Goal: Transaction & Acquisition: Download file/media

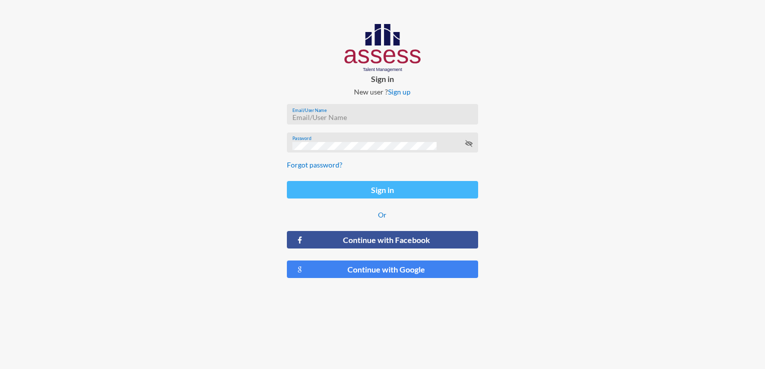
type input "[EMAIL_ADDRESS][DOMAIN_NAME]"
click at [394, 194] on button "Sign in" at bounding box center [382, 190] width 191 height 18
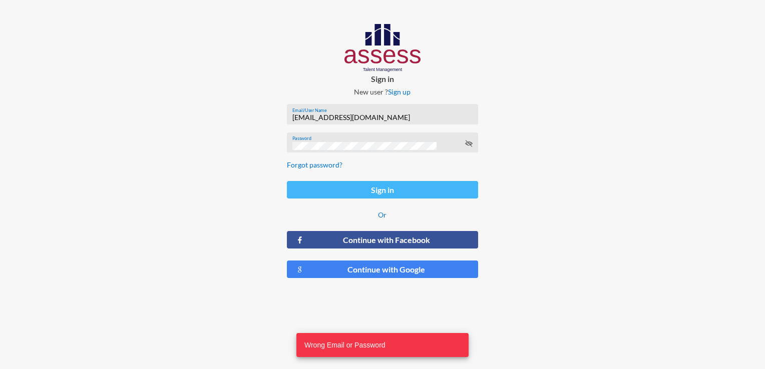
click at [448, 187] on button "Sign in" at bounding box center [382, 190] width 191 height 18
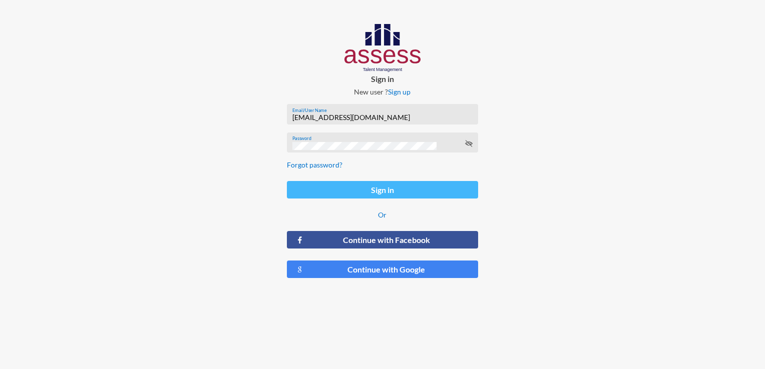
click at [305, 190] on button "Sign in" at bounding box center [382, 190] width 191 height 18
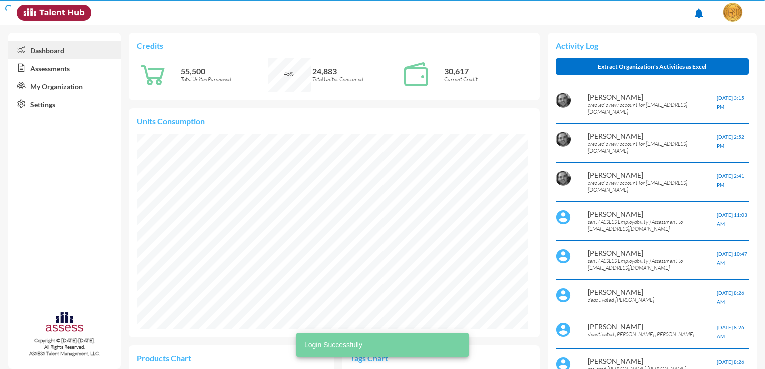
scroll to position [89, 188]
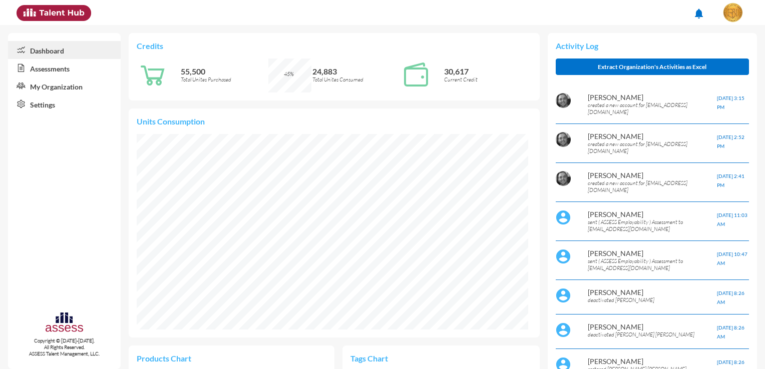
click at [72, 73] on link "Assessments" at bounding box center [64, 68] width 113 height 18
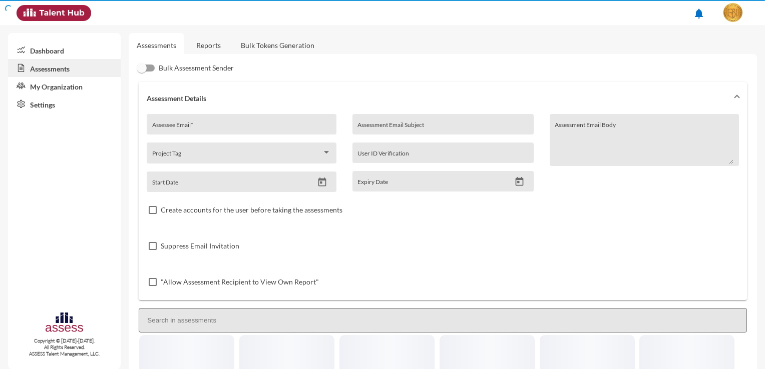
click at [72, 73] on link "Assessments" at bounding box center [64, 68] width 113 height 18
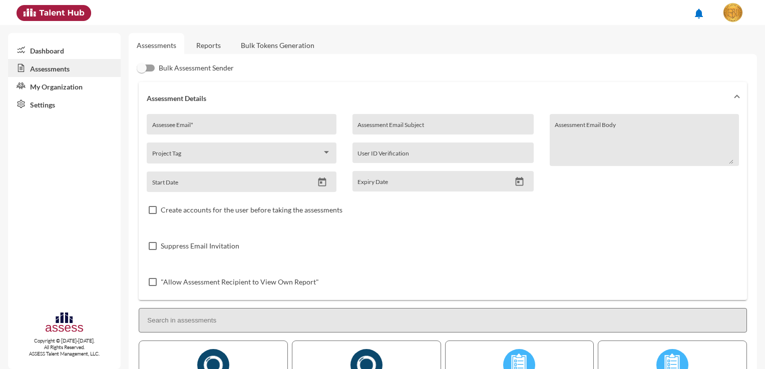
click at [202, 39] on link "Reports" at bounding box center [208, 45] width 41 height 25
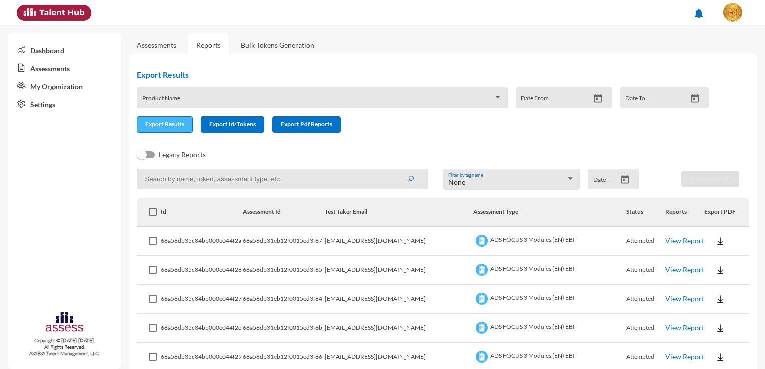
click at [173, 130] on button "Export Results" at bounding box center [165, 125] width 56 height 17
click at [174, 95] on div "Product Name" at bounding box center [322, 101] width 360 height 16
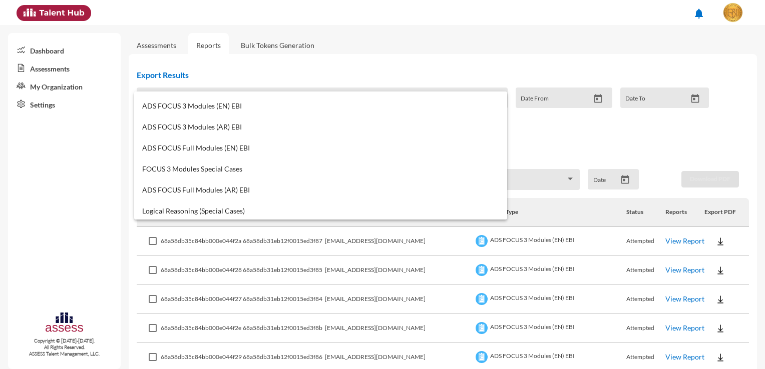
scroll to position [55, 0]
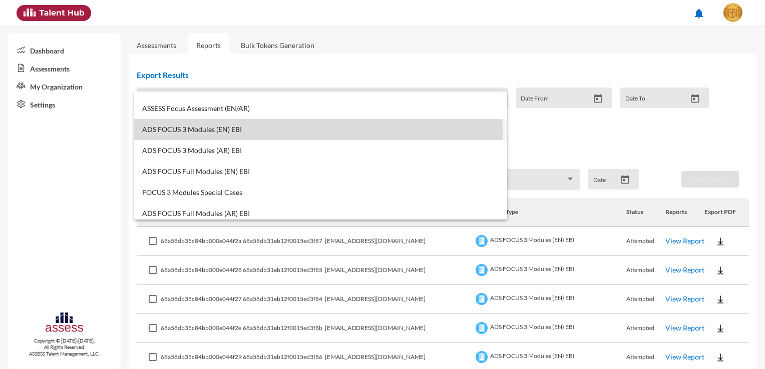
click at [223, 131] on span "ADS FOCUS 3 Modules (EN) EBI" at bounding box center [320, 130] width 357 height 8
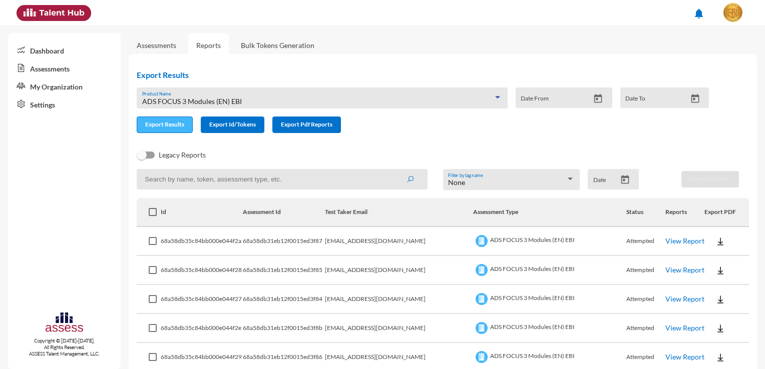
click at [162, 123] on span "Export Results" at bounding box center [164, 125] width 39 height 8
click at [562, 100] on input "Date From" at bounding box center [555, 102] width 69 height 8
click at [593, 103] on icon "Open calendar" at bounding box center [598, 99] width 11 height 11
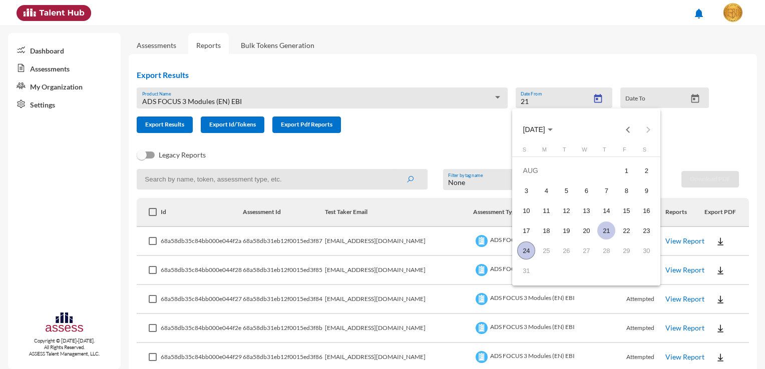
click at [607, 231] on div "21" at bounding box center [606, 231] width 18 height 18
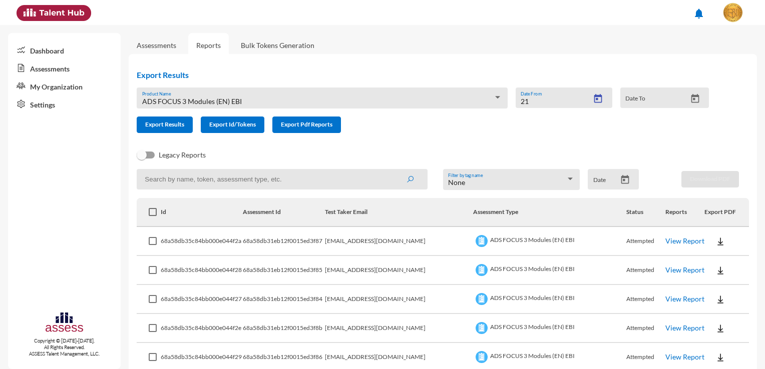
type input "8/21/2025"
drag, startPoint x: 627, startPoint y: 95, endPoint x: 629, endPoint y: 101, distance: 5.9
click at [629, 99] on div "Date To" at bounding box center [655, 100] width 61 height 15
click at [686, 95] on button "Open calendar" at bounding box center [695, 99] width 18 height 11
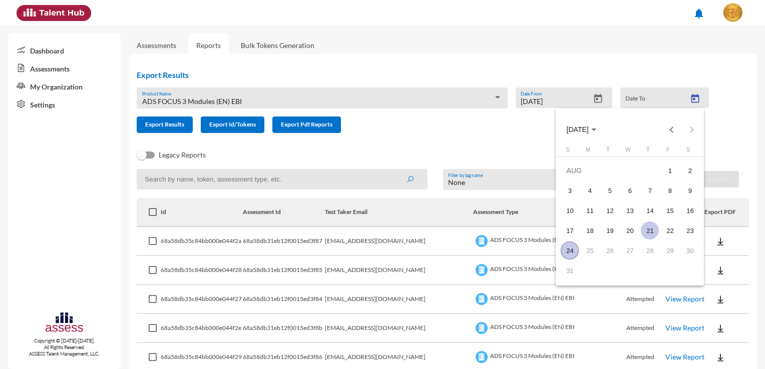
click at [656, 233] on div "21" at bounding box center [650, 231] width 18 height 18
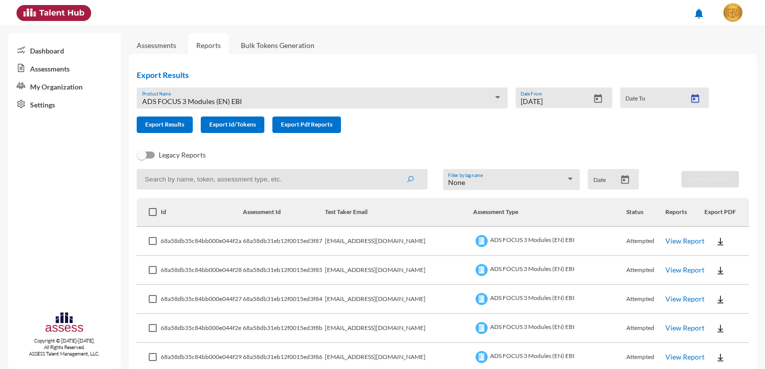
type input "8/21/2025"
click at [412, 141] on div "Export Results ADS FOCUS 3 Modules (EN) EBI Product Name 8/21/2025 Date From 8/…" at bounding box center [427, 101] width 596 height 79
click at [334, 122] on button "Export Pdf Reports" at bounding box center [306, 125] width 69 height 17
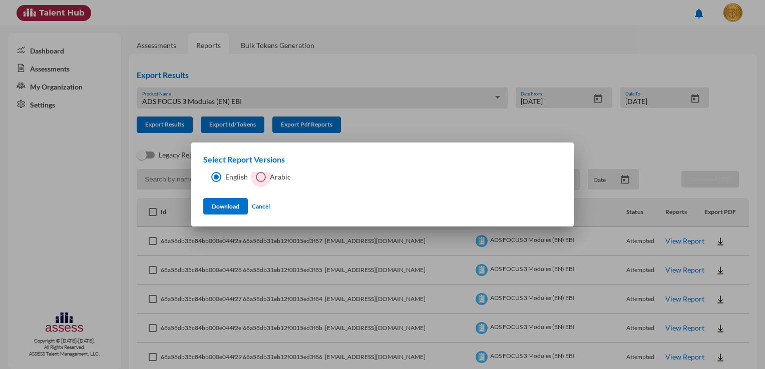
click at [270, 177] on small "Arabic" at bounding box center [280, 177] width 21 height 9
click at [261, 182] on input "Arabic" at bounding box center [260, 182] width 1 height 1
radio input "true"
click at [234, 173] on span "English" at bounding box center [234, 177] width 27 height 9
click at [216, 182] on input "English" at bounding box center [216, 182] width 1 height 1
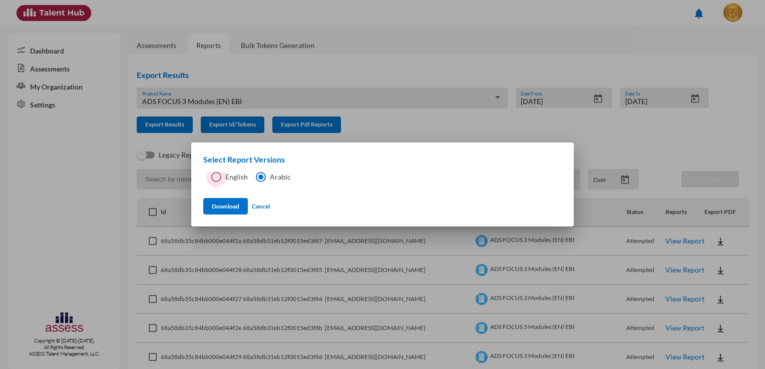
radio input "true"
click at [234, 202] on button "Download" at bounding box center [225, 206] width 45 height 17
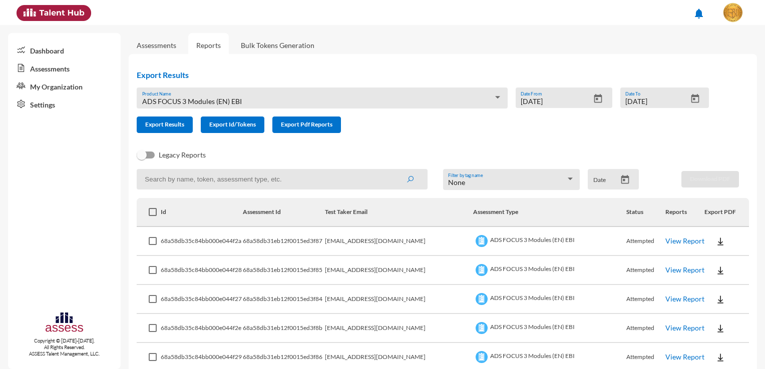
click at [700, 13] on mat-icon "notifications" at bounding box center [699, 14] width 12 height 12
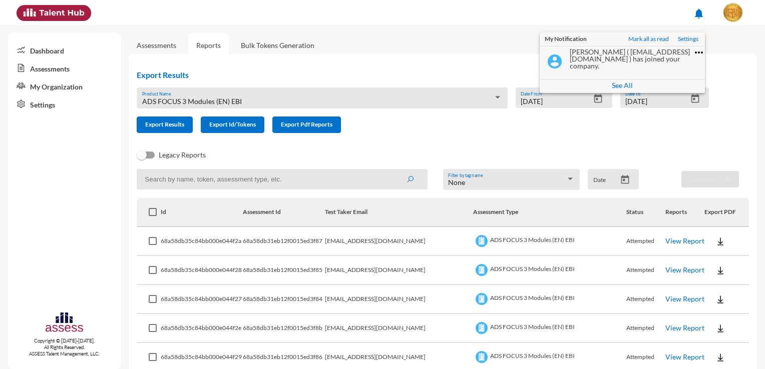
click at [725, 8] on div at bounding box center [382, 184] width 765 height 369
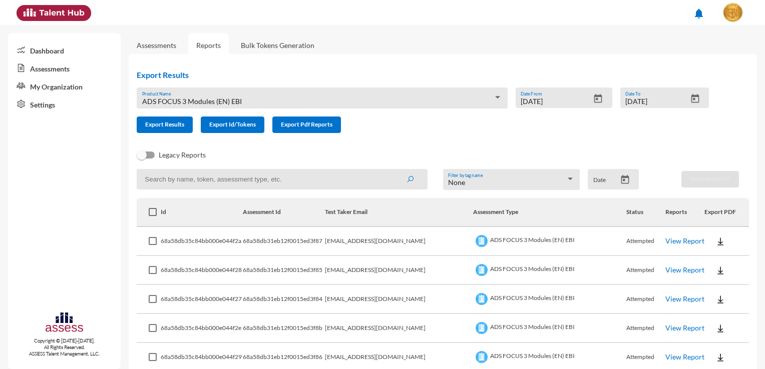
click at [727, 11] on img at bounding box center [733, 13] width 20 height 20
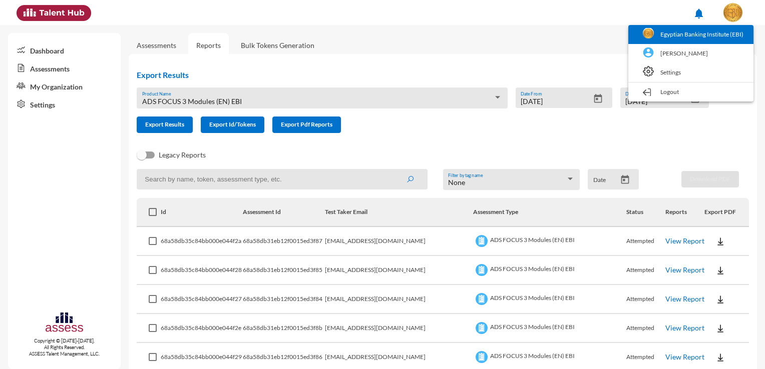
click at [716, 29] on link "Egyptian Banking Institute (EBI)" at bounding box center [690, 34] width 115 height 19
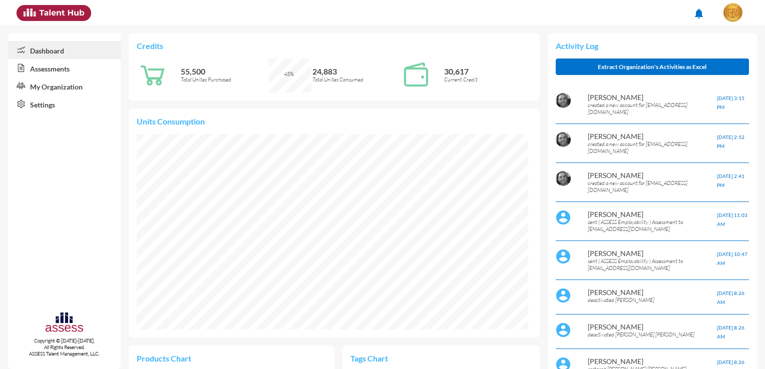
scroll to position [89, 188]
click at [724, 14] on img at bounding box center [733, 13] width 20 height 20
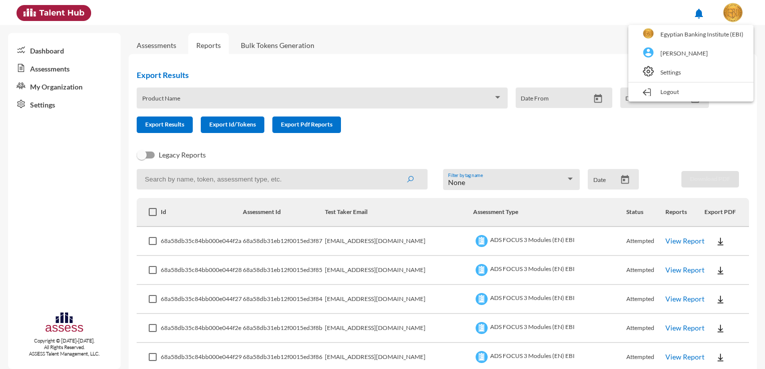
click at [464, 43] on div at bounding box center [382, 184] width 765 height 369
click at [213, 99] on span at bounding box center [317, 102] width 351 height 8
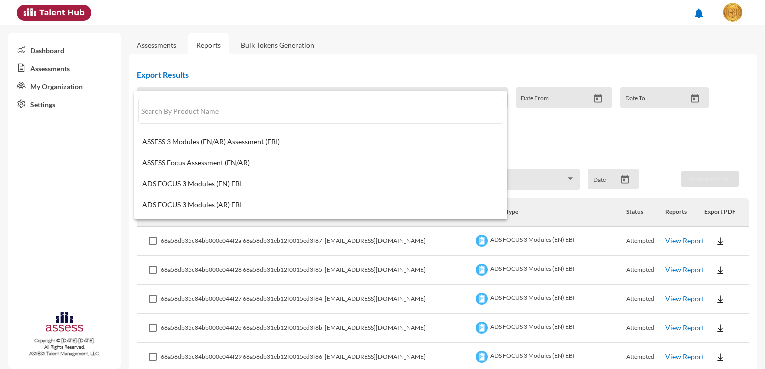
click at [254, 72] on div at bounding box center [382, 184] width 765 height 369
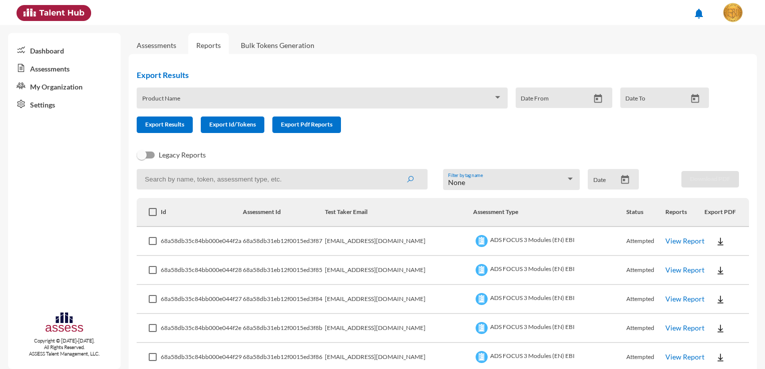
click at [290, 44] on link "Bulk Tokens Generation" at bounding box center [278, 45] width 90 height 25
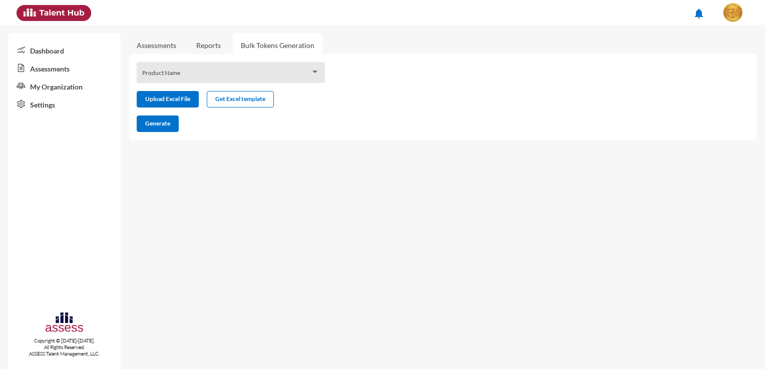
click at [219, 49] on link "Reports" at bounding box center [208, 45] width 41 height 25
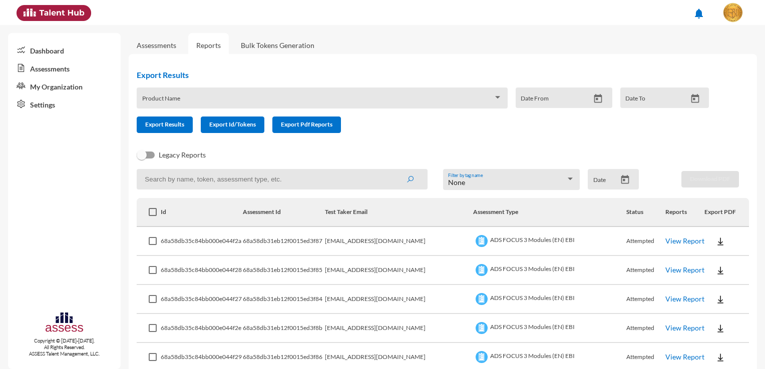
click at [161, 49] on link "Assessments" at bounding box center [157, 45] width 56 height 25
click at [161, 50] on link "Assessments" at bounding box center [157, 45] width 40 height 9
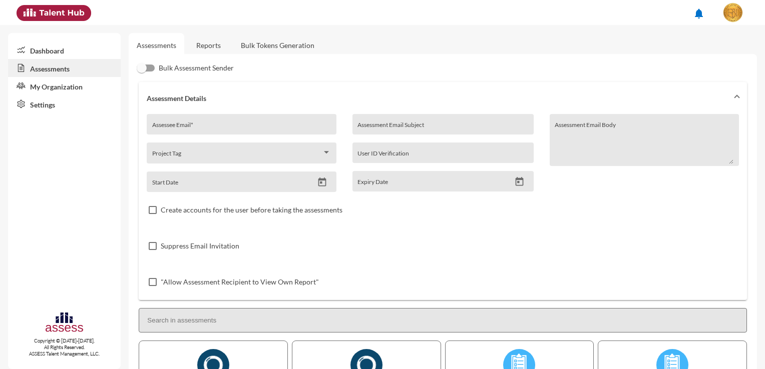
click at [209, 45] on link "Reports" at bounding box center [208, 45] width 41 height 25
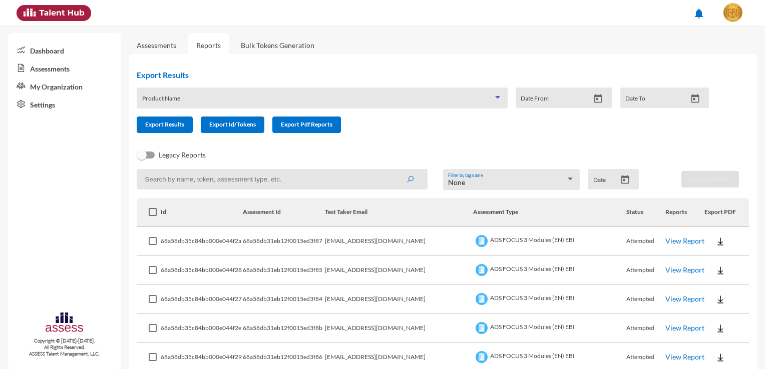
click at [495, 95] on div at bounding box center [497, 98] width 9 height 8
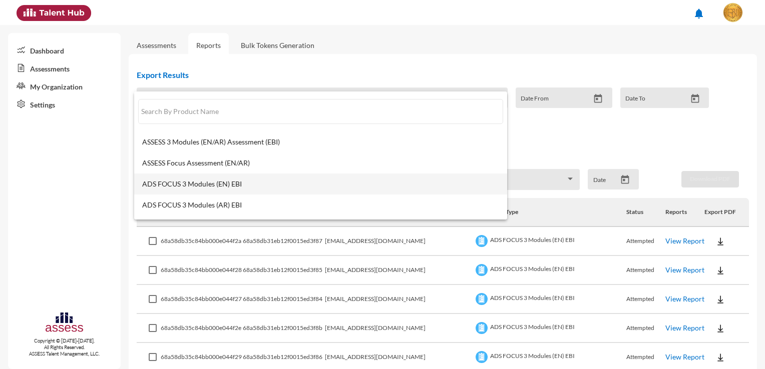
click at [224, 180] on span "ADS FOCUS 3 Modules (EN) EBI" at bounding box center [320, 184] width 357 height 8
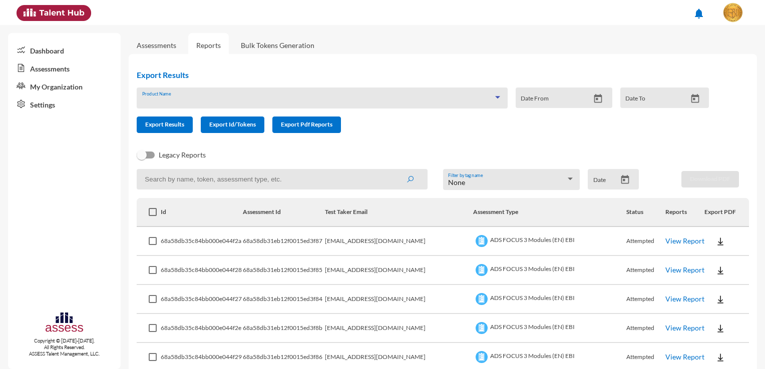
click at [225, 180] on input at bounding box center [282, 179] width 291 height 21
click at [394, 170] on button "submit" at bounding box center [410, 179] width 32 height 18
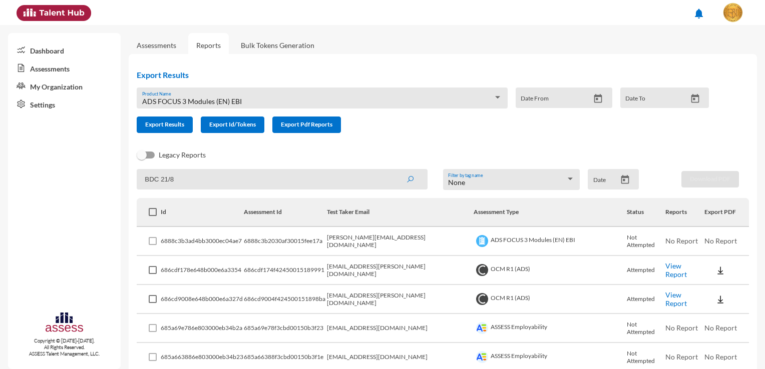
click at [394, 170] on button "submit" at bounding box center [410, 179] width 32 height 18
type input "BDC 21/8/2025"
click at [394, 170] on button "submit" at bounding box center [410, 179] width 32 height 18
drag, startPoint x: 158, startPoint y: 192, endPoint x: 111, endPoint y: 192, distance: 47.6
click at [111, 192] on mat-sidenav-container "Dashboard Assessments My Organization Settings Copyright © 2015-2024. All Right…" at bounding box center [382, 197] width 765 height 344
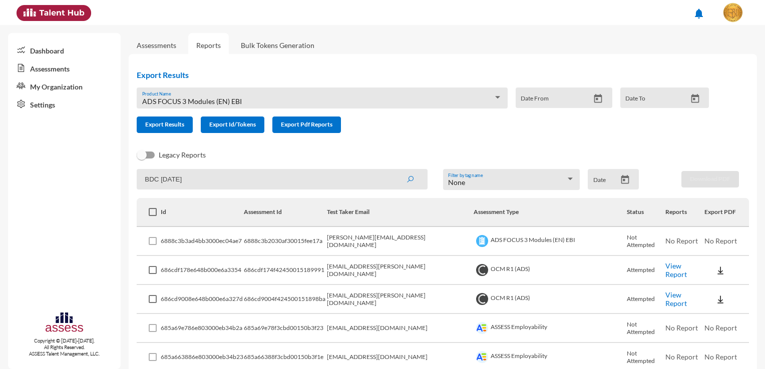
click at [111, 192] on div "Dashboard Assessments My Organization Settings Copyright © 2015-2024. All Right…" at bounding box center [64, 201] width 113 height 336
drag, startPoint x: 196, startPoint y: 181, endPoint x: 110, endPoint y: 153, distance: 90.1
click at [110, 153] on mat-sidenav-container "Dashboard Assessments My Organization Settings Copyright © 2015-2024. All Right…" at bounding box center [382, 197] width 765 height 344
click at [574, 105] on input "Date From" at bounding box center [555, 102] width 69 height 8
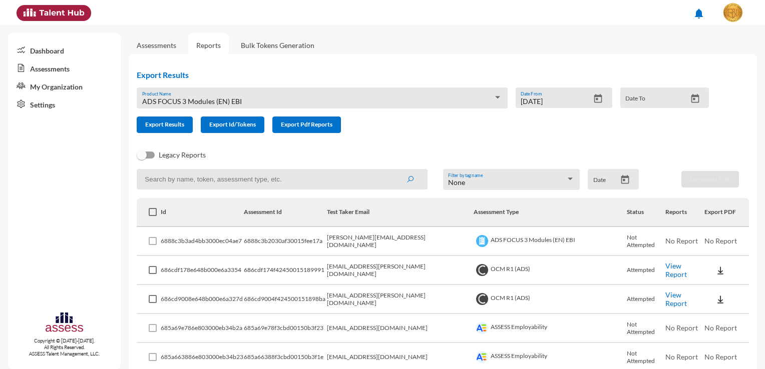
click at [595, 101] on icon "Open calendar" at bounding box center [598, 99] width 11 height 11
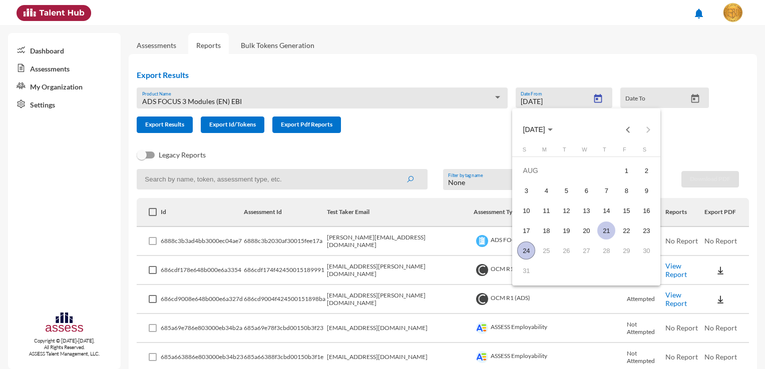
click at [614, 229] on div "21" at bounding box center [606, 231] width 18 height 18
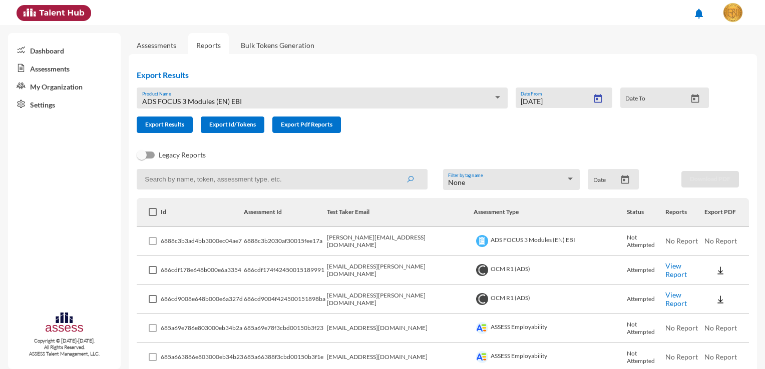
type input "8/21/2025"
click at [614, 229] on div "21" at bounding box center [606, 231] width 18 height 18
drag, startPoint x: 614, startPoint y: 229, endPoint x: 652, endPoint y: 103, distance: 132.4
click at [652, 103] on input "Date To" at bounding box center [655, 102] width 61 height 8
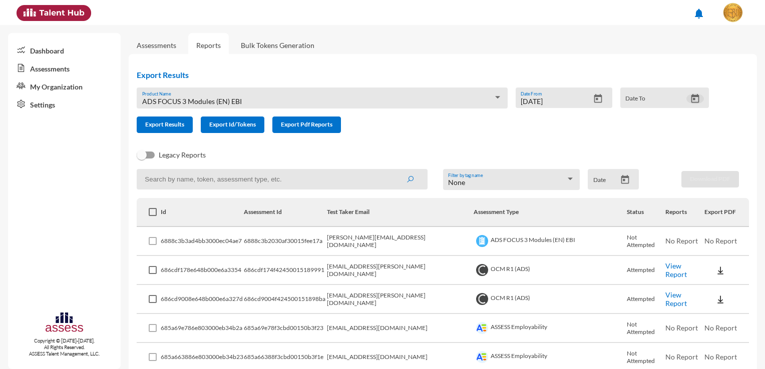
click at [691, 94] on icon "Open calendar" at bounding box center [695, 99] width 11 height 11
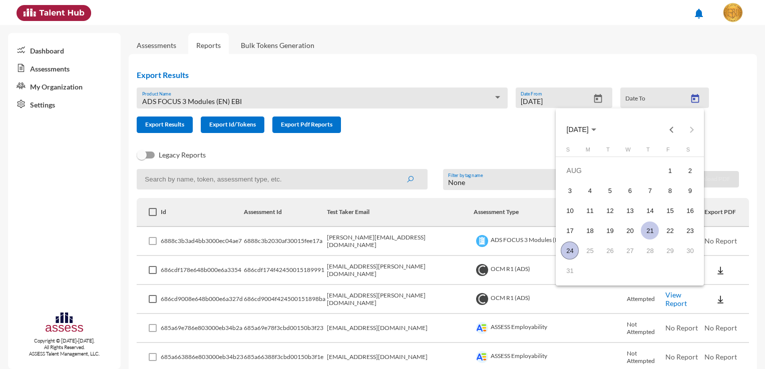
click at [643, 230] on div "21" at bounding box center [650, 231] width 18 height 18
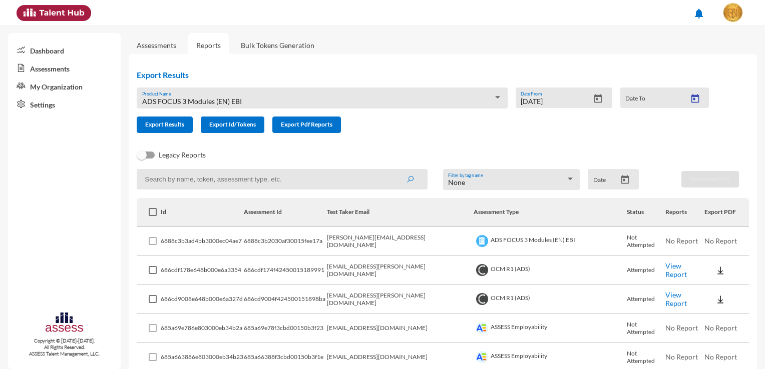
type input "8/21/2025"
click at [174, 121] on span "Export Results" at bounding box center [164, 125] width 39 height 8
drag, startPoint x: 617, startPoint y: 65, endPoint x: 630, endPoint y: 53, distance: 17.7
click at [621, 62] on div "Export Results ADS FOCUS 3 Modules (EN) EBI Product Name 8/21/2025 Date From 8/…" at bounding box center [427, 101] width 596 height 79
click at [717, 69] on div "Export Results ADS FOCUS 3 Modules (EN) EBI Product Name 8/21/2025 Date From 8/…" at bounding box center [427, 101] width 596 height 79
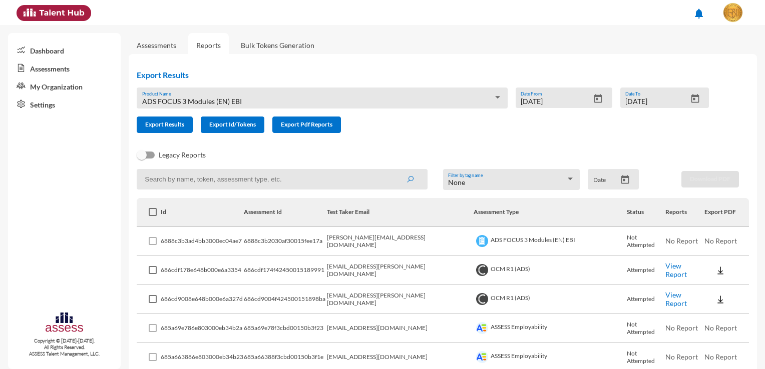
drag, startPoint x: 691, startPoint y: 7, endPoint x: 677, endPoint y: 13, distance: 15.7
click at [677, 13] on ul "notifications" at bounding box center [642, 15] width 222 height 30
click at [718, 70] on div "Export Results ADS FOCUS 3 Modules (EN) EBI Product Name 8/21/2025 Date From 8/…" at bounding box center [427, 101] width 596 height 79
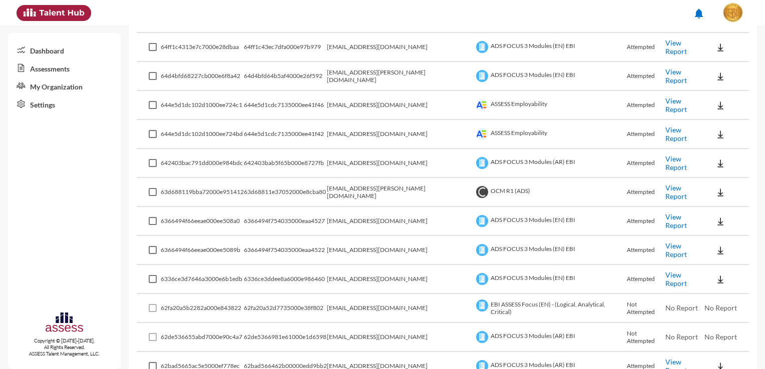
scroll to position [651, 0]
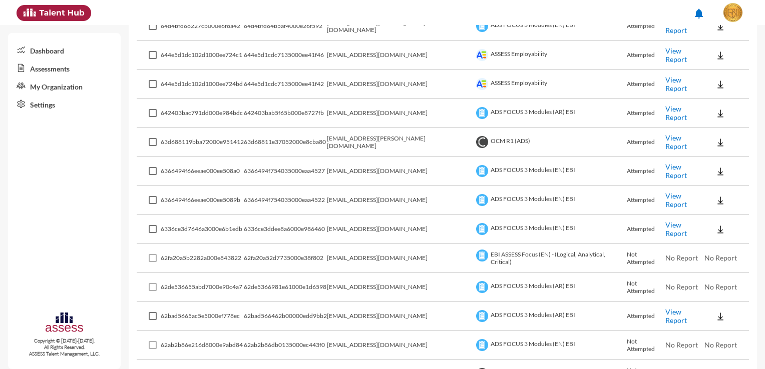
click at [715, 225] on img at bounding box center [720, 230] width 10 height 10
click at [723, 242] on button "EN" at bounding box center [721, 243] width 56 height 19
click at [704, 195] on button at bounding box center [720, 200] width 32 height 18
click at [713, 219] on button "EN" at bounding box center [721, 214] width 56 height 19
click at [715, 171] on img at bounding box center [720, 172] width 10 height 10
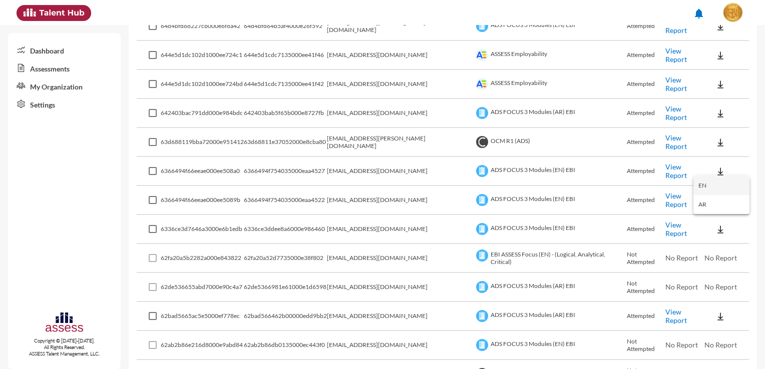
click at [721, 187] on button "EN" at bounding box center [721, 185] width 56 height 19
click at [715, 113] on img at bounding box center [720, 114] width 10 height 10
click at [714, 127] on button "EN" at bounding box center [721, 128] width 56 height 19
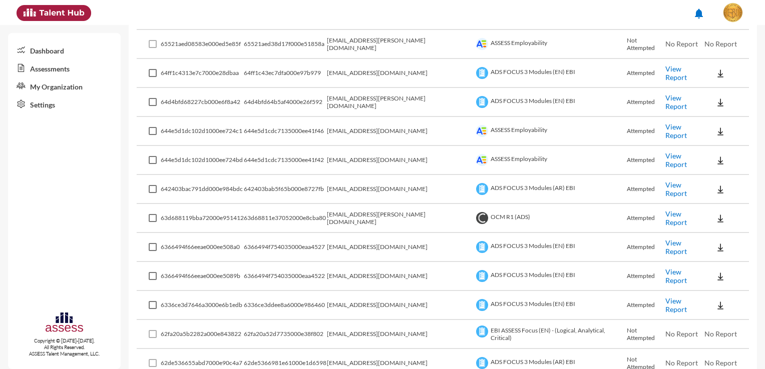
scroll to position [551, 0]
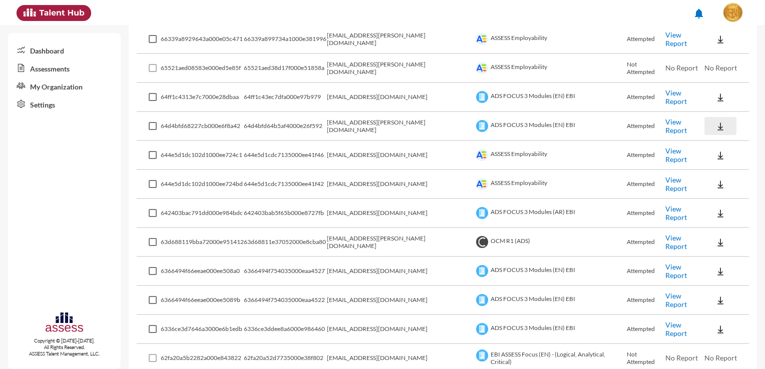
click at [715, 126] on img at bounding box center [720, 127] width 10 height 10
click at [713, 147] on button "EN" at bounding box center [721, 141] width 56 height 19
click at [715, 97] on img at bounding box center [720, 98] width 10 height 10
click at [716, 109] on button "EN" at bounding box center [721, 113] width 56 height 19
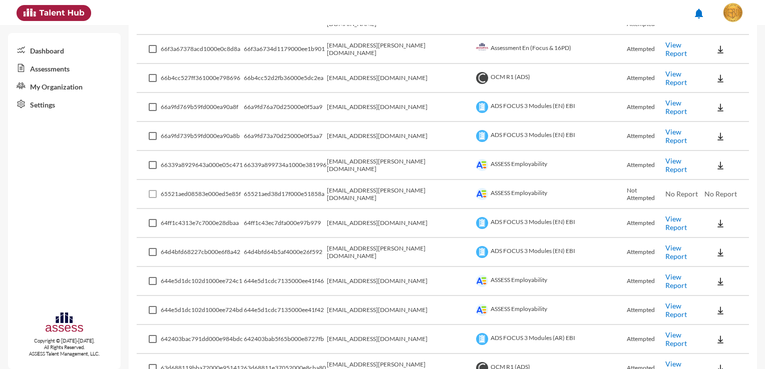
scroll to position [400, 0]
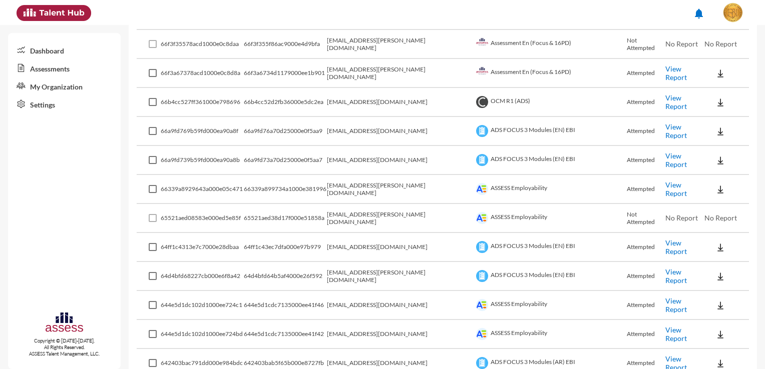
click at [715, 157] on img at bounding box center [720, 161] width 10 height 10
click at [716, 175] on button "EN" at bounding box center [721, 176] width 56 height 19
click at [715, 131] on img at bounding box center [720, 132] width 10 height 10
click at [718, 147] on button "EN" at bounding box center [721, 147] width 56 height 19
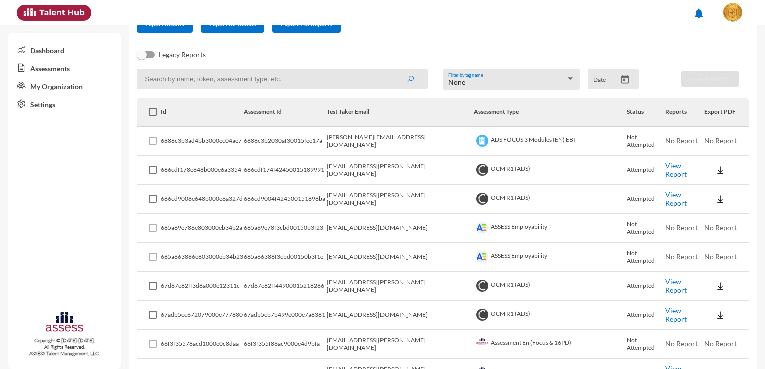
scroll to position [50, 0]
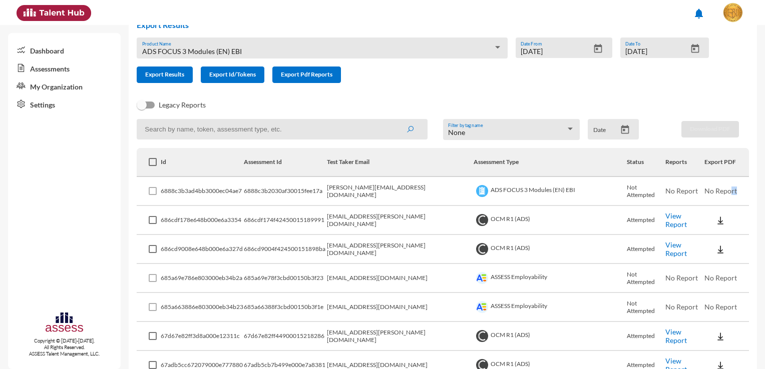
drag, startPoint x: 721, startPoint y: 193, endPoint x: 714, endPoint y: 193, distance: 6.5
click at [714, 193] on span "No Report" at bounding box center [720, 191] width 33 height 9
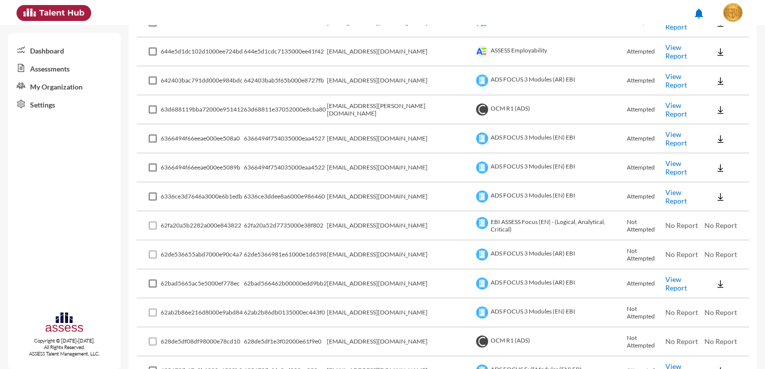
scroll to position [701, 0]
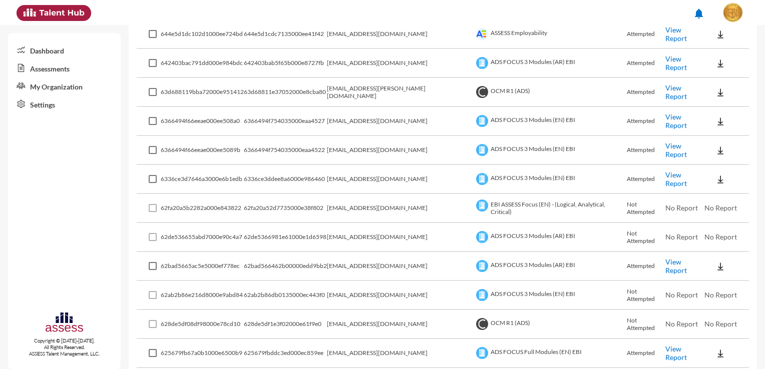
click at [715, 264] on button at bounding box center [720, 266] width 32 height 18
click at [721, 281] on button "EN" at bounding box center [721, 279] width 56 height 19
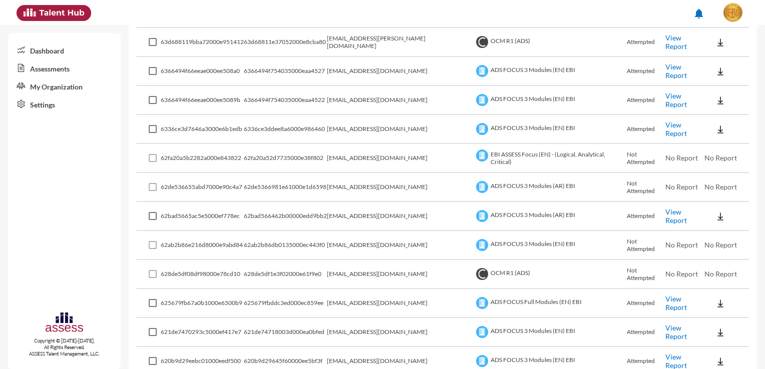
scroll to position [801, 0]
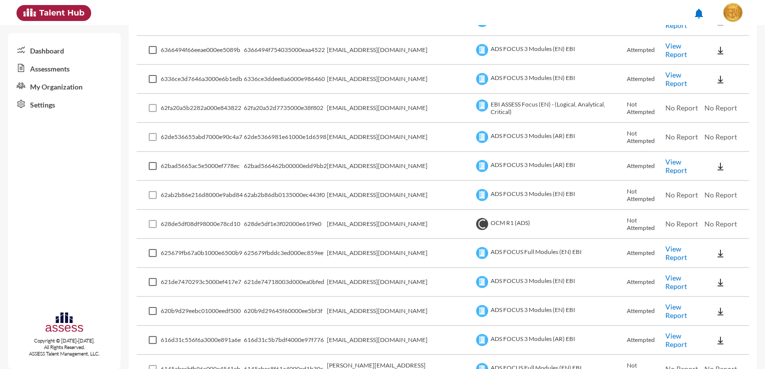
click at [669, 247] on link "View Report" at bounding box center [676, 253] width 22 height 17
click at [673, 247] on link "View Report" at bounding box center [676, 253] width 22 height 17
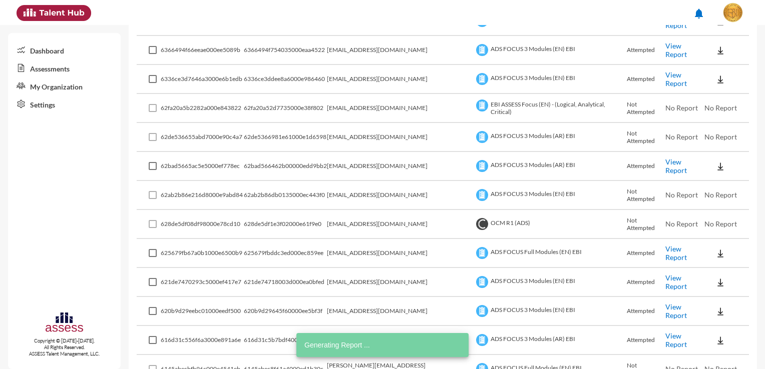
click at [670, 161] on link "View Report" at bounding box center [676, 166] width 22 height 17
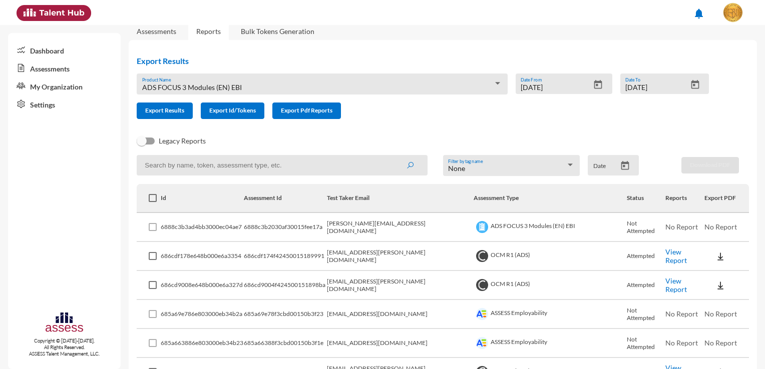
scroll to position [0, 0]
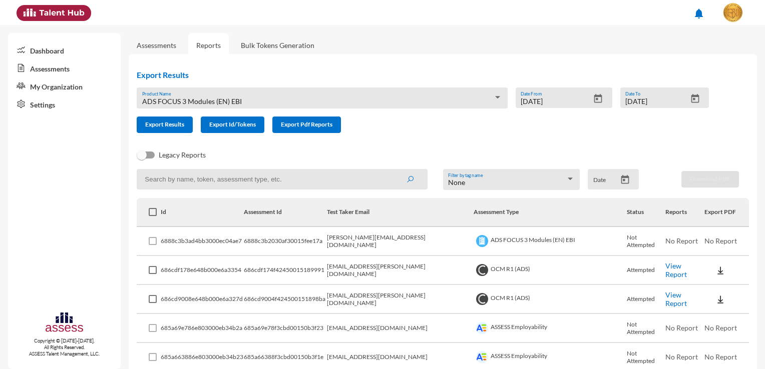
click at [319, 179] on input at bounding box center [282, 179] width 291 height 21
click at [621, 183] on icon "Open calendar" at bounding box center [625, 180] width 11 height 11
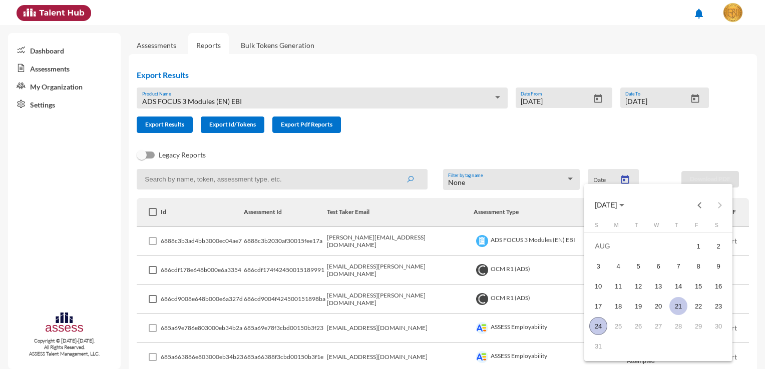
click at [683, 307] on div "21" at bounding box center [678, 306] width 18 height 18
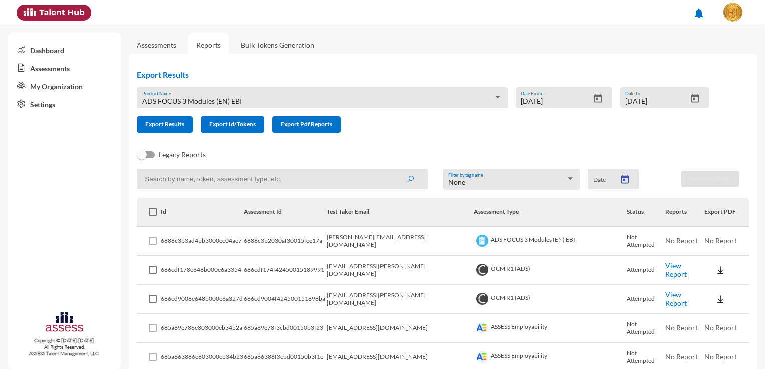
type input "8/21/2025"
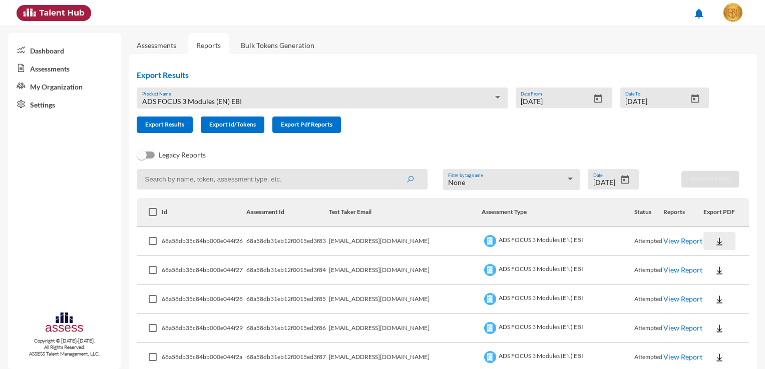
click at [714, 242] on img at bounding box center [719, 242] width 10 height 10
click at [700, 257] on button "EN" at bounding box center [717, 259] width 56 height 19
click at [703, 257] on td at bounding box center [726, 270] width 46 height 29
drag, startPoint x: 700, startPoint y: 257, endPoint x: 705, endPoint y: 269, distance: 12.8
click at [714, 269] on img at bounding box center [719, 271] width 10 height 10
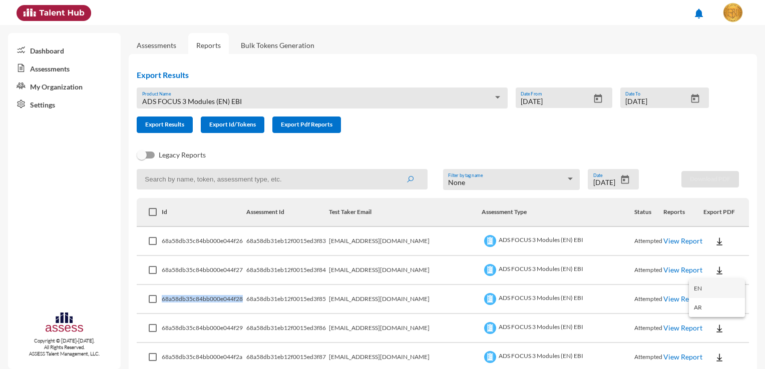
click at [702, 291] on button "EN" at bounding box center [717, 288] width 56 height 19
click at [704, 293] on button at bounding box center [719, 299] width 32 height 18
click at [704, 313] on button "EN" at bounding box center [717, 317] width 56 height 19
click at [714, 329] on img at bounding box center [719, 329] width 10 height 10
click at [699, 291] on button "EN" at bounding box center [717, 290] width 56 height 19
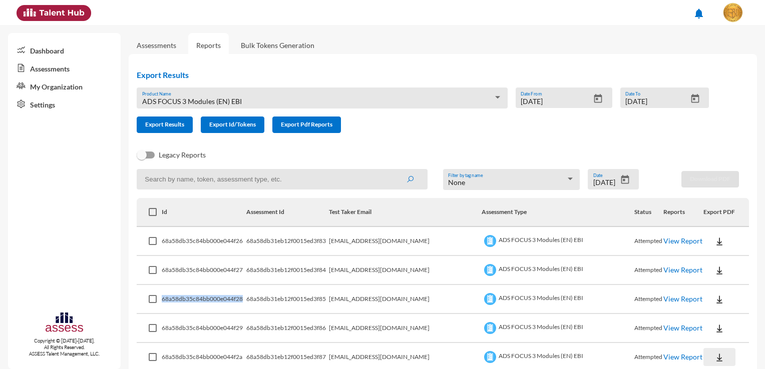
click at [714, 354] on img at bounding box center [719, 358] width 10 height 10
click at [692, 319] on button "EN" at bounding box center [717, 319] width 56 height 19
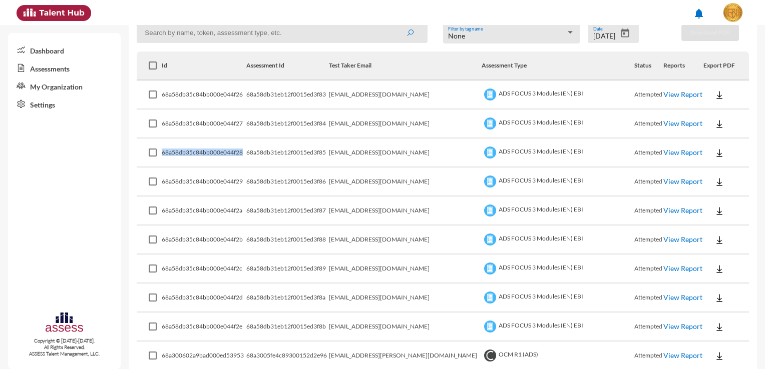
scroll to position [190, 0]
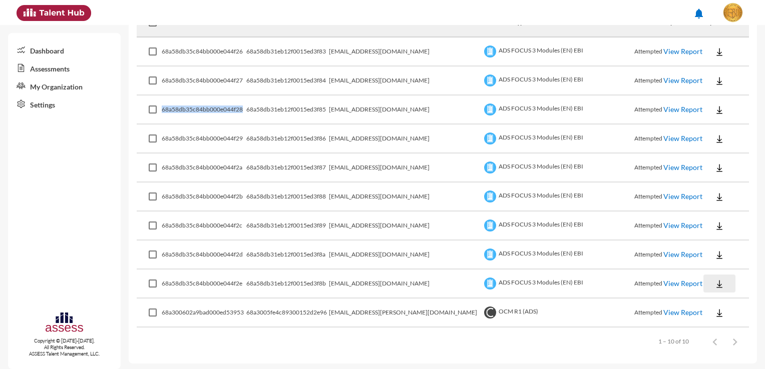
click at [714, 279] on img at bounding box center [719, 284] width 10 height 10
click at [700, 297] on button "EN" at bounding box center [717, 300] width 56 height 19
click at [714, 255] on img at bounding box center [719, 255] width 10 height 10
click at [705, 268] on button "EN" at bounding box center [717, 271] width 56 height 19
click at [704, 233] on button at bounding box center [719, 226] width 32 height 18
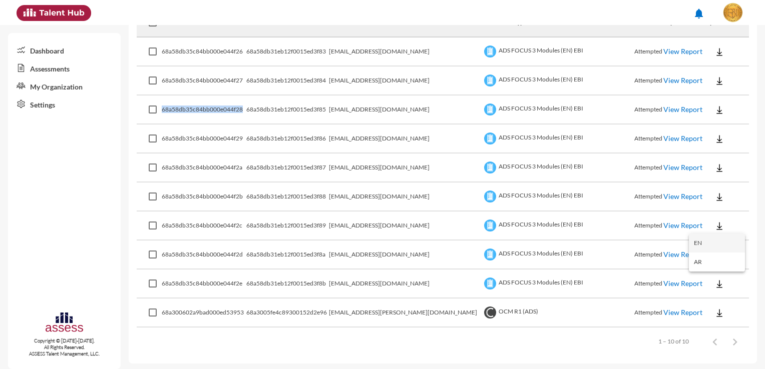
click at [703, 248] on button "EN" at bounding box center [717, 243] width 56 height 19
click at [703, 202] on button at bounding box center [719, 197] width 32 height 18
click at [699, 214] on button "EN" at bounding box center [717, 214] width 56 height 19
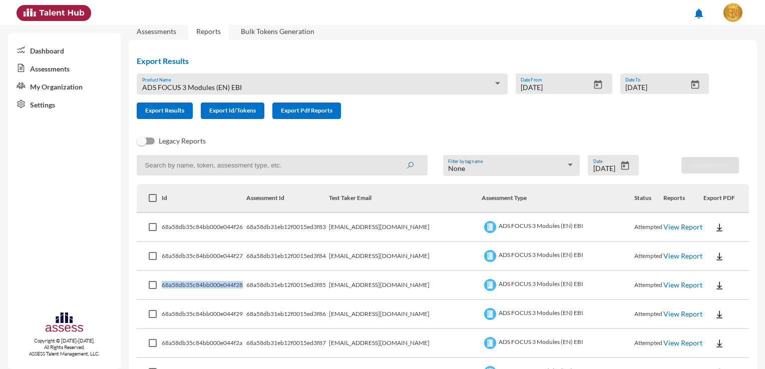
scroll to position [0, 0]
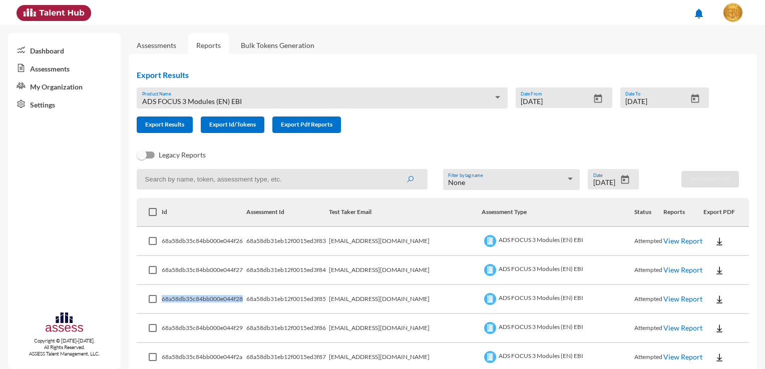
click at [714, 239] on img at bounding box center [719, 242] width 10 height 10
click at [695, 260] on button "EN" at bounding box center [717, 259] width 56 height 19
drag, startPoint x: 704, startPoint y: 238, endPoint x: 490, endPoint y: 133, distance: 238.8
click at [490, 133] on form "ADS FOCUS 3 Modules (EN) EBI Product Name 8/21/2025 Date From 8/21/2025 Date To…" at bounding box center [427, 111] width 580 height 46
click at [663, 237] on link "View Report" at bounding box center [682, 241] width 39 height 9
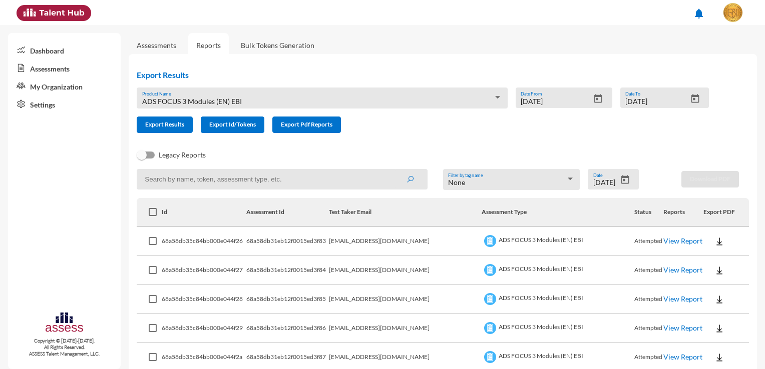
click at [714, 273] on img at bounding box center [719, 271] width 10 height 10
click at [707, 271] on div at bounding box center [382, 184] width 765 height 369
click at [714, 271] on img at bounding box center [719, 271] width 10 height 10
click at [699, 288] on button "EN" at bounding box center [717, 288] width 56 height 19
click at [714, 271] on img at bounding box center [719, 271] width 10 height 10
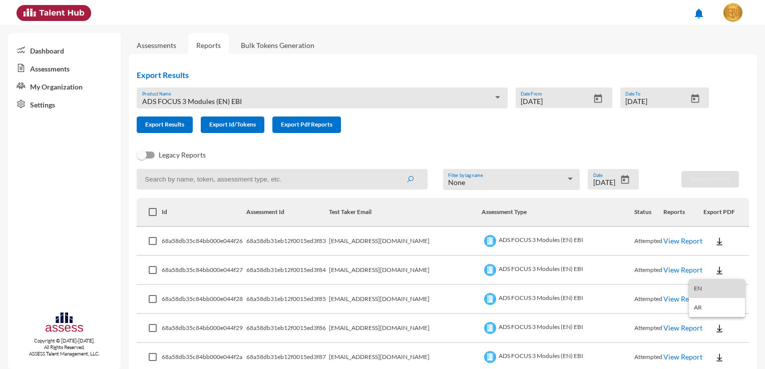
click at [704, 291] on button "EN" at bounding box center [717, 288] width 56 height 19
click at [704, 291] on button at bounding box center [719, 299] width 32 height 18
click at [714, 275] on img at bounding box center [719, 271] width 10 height 10
drag, startPoint x: 433, startPoint y: 366, endPoint x: 441, endPoint y: 363, distance: 8.1
click at [441, 355] on div at bounding box center [382, 184] width 765 height 369
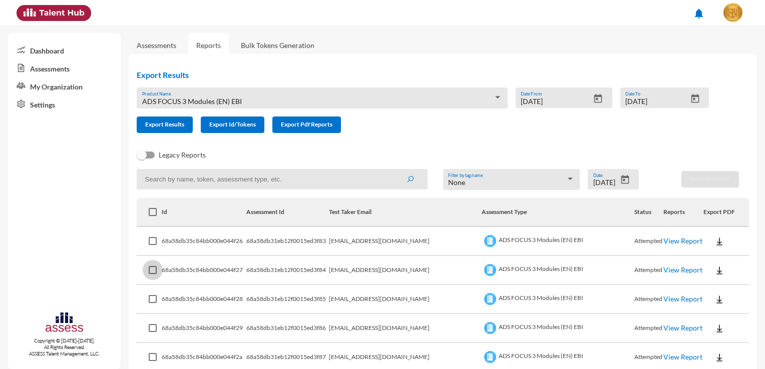
click at [156, 273] on span at bounding box center [153, 270] width 8 height 8
click at [153, 274] on input "checkbox" at bounding box center [152, 274] width 1 height 1
drag, startPoint x: 156, startPoint y: 273, endPoint x: 153, endPoint y: 277, distance: 5.4
click at [156, 273] on span at bounding box center [153, 270] width 8 height 8
click at [153, 274] on input "checkbox" at bounding box center [152, 274] width 1 height 1
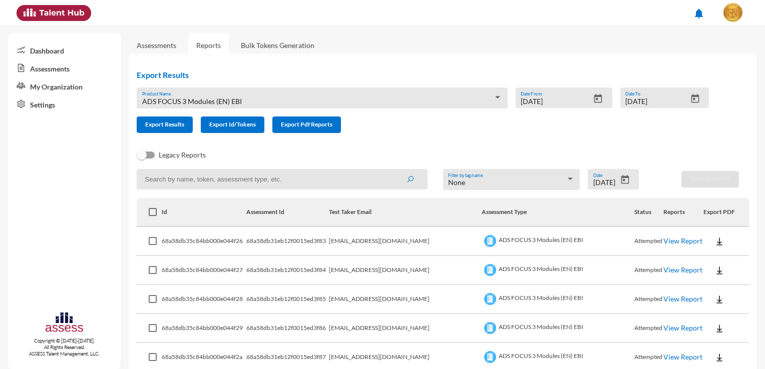
click at [157, 274] on td at bounding box center [149, 270] width 25 height 29
click at [154, 272] on span at bounding box center [153, 270] width 8 height 8
click at [153, 274] on input "checkbox" at bounding box center [152, 274] width 1 height 1
checkbox input "true"
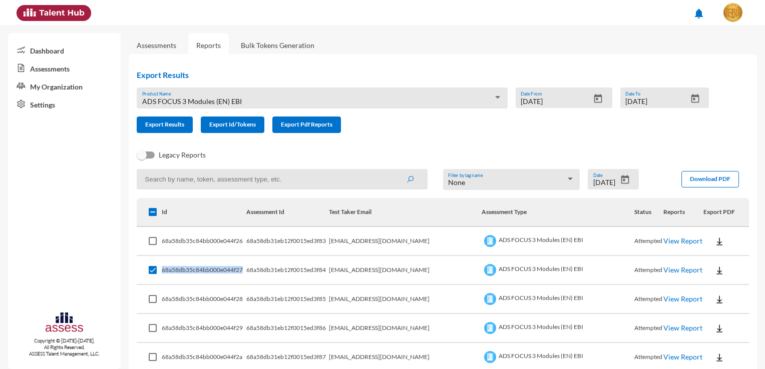
click at [150, 296] on span at bounding box center [153, 299] width 8 height 8
click at [152, 303] on input "checkbox" at bounding box center [152, 303] width 1 height 1
checkbox input "true"
click at [153, 327] on span at bounding box center [153, 328] width 8 height 8
click at [153, 332] on input "checkbox" at bounding box center [152, 332] width 1 height 1
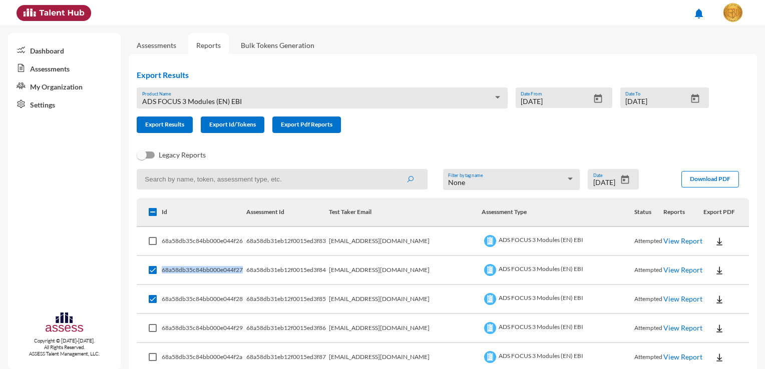
checkbox input "true"
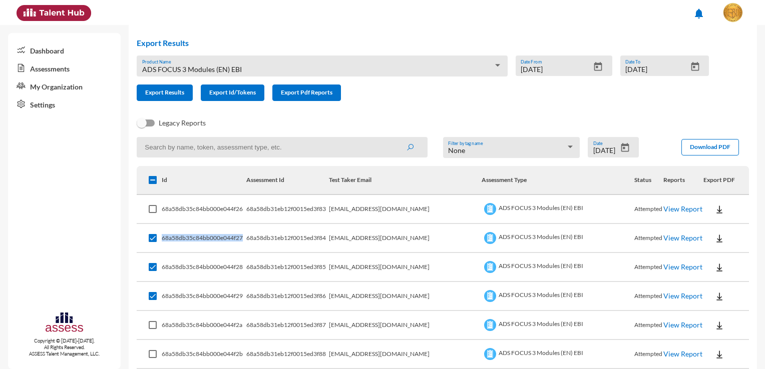
scroll to position [50, 0]
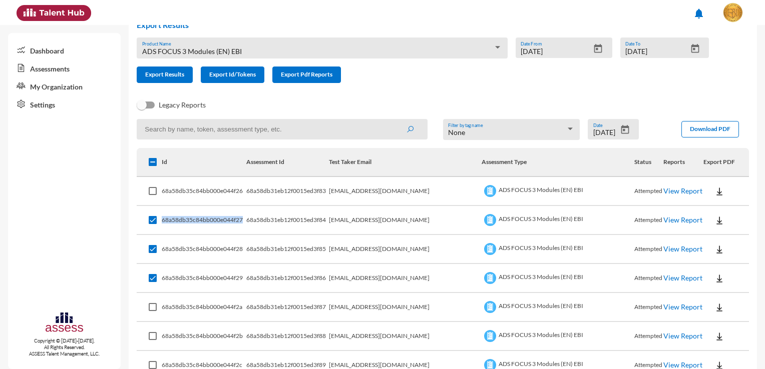
click at [156, 310] on span at bounding box center [153, 307] width 8 height 8
click at [153, 311] on input "checkbox" at bounding box center [152, 311] width 1 height 1
checkbox input "true"
click at [150, 332] on span at bounding box center [153, 336] width 8 height 8
click at [152, 340] on input "checkbox" at bounding box center [152, 340] width 1 height 1
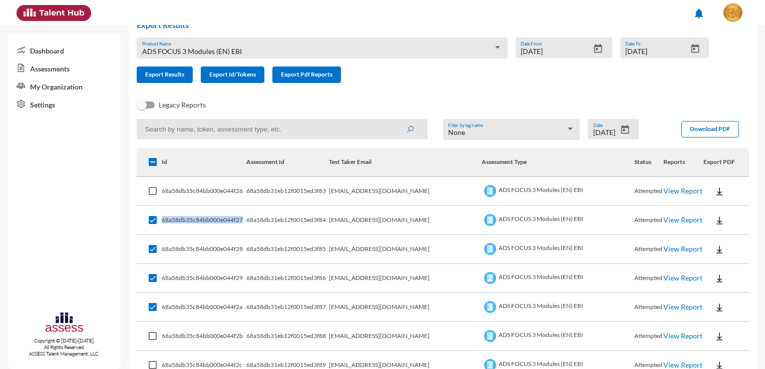
checkbox input "true"
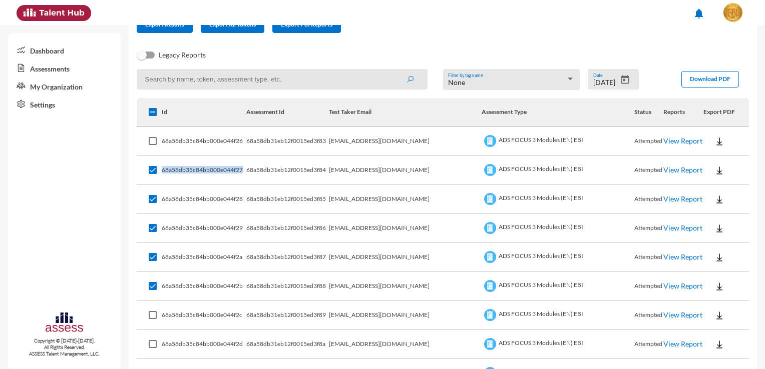
click at [154, 316] on span at bounding box center [153, 315] width 8 height 8
click at [153, 319] on input "checkbox" at bounding box center [152, 319] width 1 height 1
checkbox input "true"
click at [150, 338] on mat-checkbox at bounding box center [153, 344] width 8 height 28
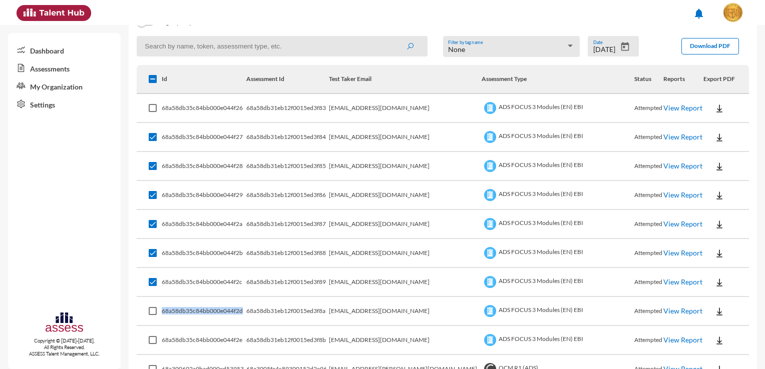
scroll to position [150, 0]
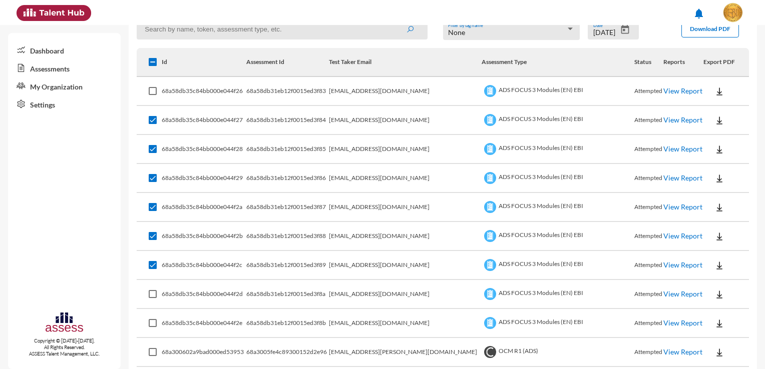
click at [156, 297] on mat-checkbox at bounding box center [153, 294] width 8 height 28
click at [151, 294] on span at bounding box center [153, 294] width 8 height 8
click at [152, 298] on input "checkbox" at bounding box center [152, 298] width 1 height 1
checkbox input "true"
click at [150, 317] on mat-checkbox at bounding box center [153, 323] width 8 height 28
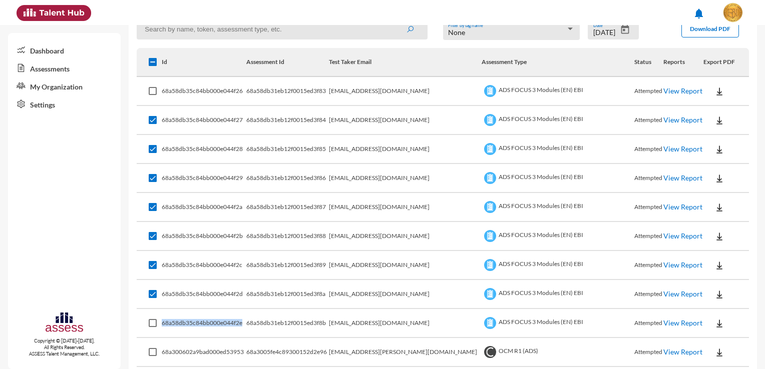
click at [150, 317] on mat-checkbox at bounding box center [153, 323] width 8 height 28
click at [149, 319] on span at bounding box center [153, 323] width 8 height 8
click at [152, 327] on input "checkbox" at bounding box center [152, 327] width 1 height 1
checkbox input "true"
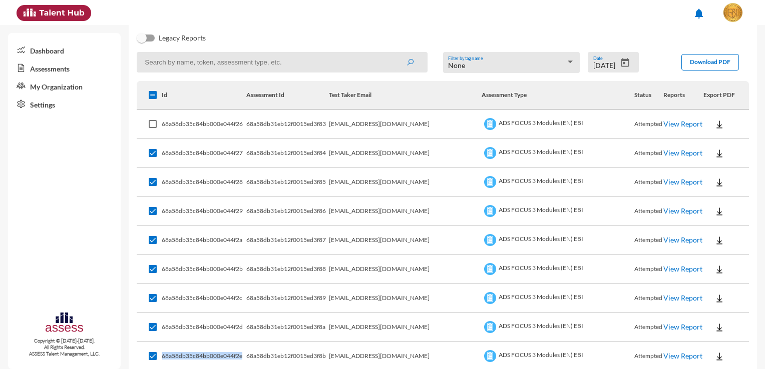
scroll to position [100, 0]
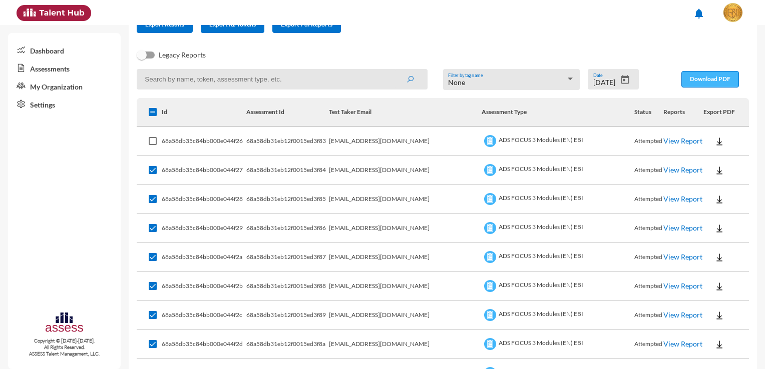
click at [719, 76] on span "Download PDF" at bounding box center [710, 79] width 41 height 8
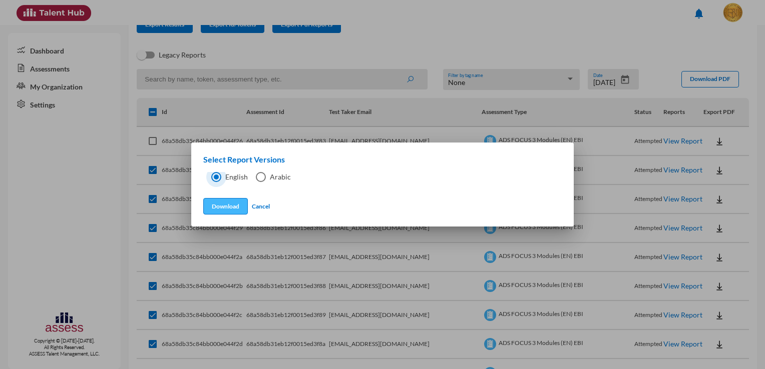
click at [232, 206] on button "Download" at bounding box center [225, 206] width 45 height 17
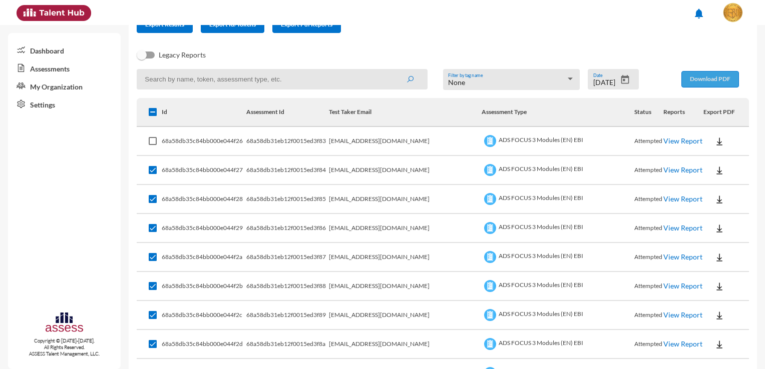
click at [701, 74] on button "Download PDF" at bounding box center [710, 79] width 58 height 17
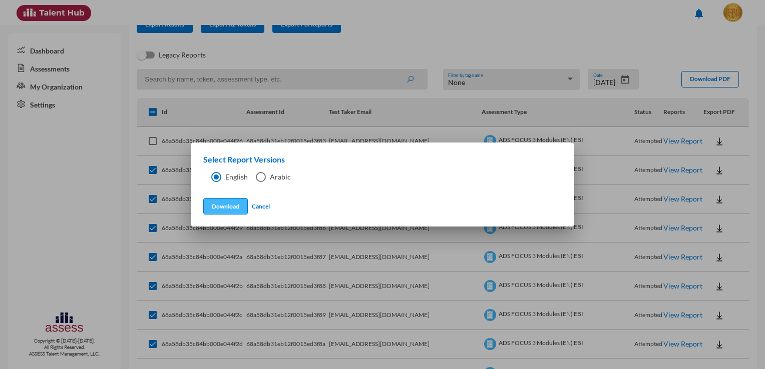
click at [228, 214] on button "Download" at bounding box center [225, 206] width 45 height 17
click at [232, 208] on button "Download" at bounding box center [225, 206] width 45 height 17
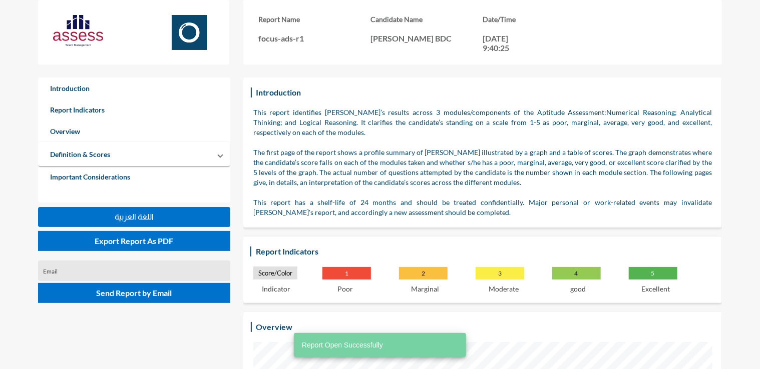
scroll to position [369, 760]
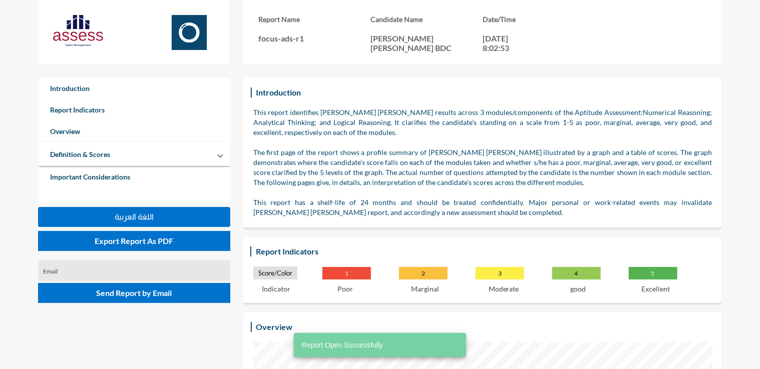
scroll to position [369, 760]
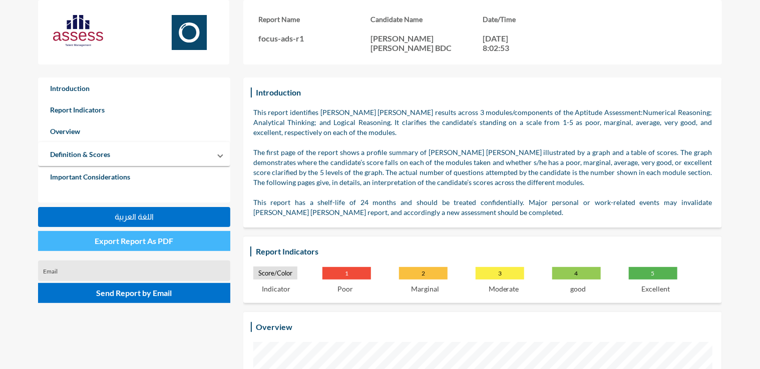
click at [180, 237] on button "Export Report As PDF" at bounding box center [134, 241] width 192 height 20
